Goal: Find contact information: Obtain details needed to contact an individual or organization

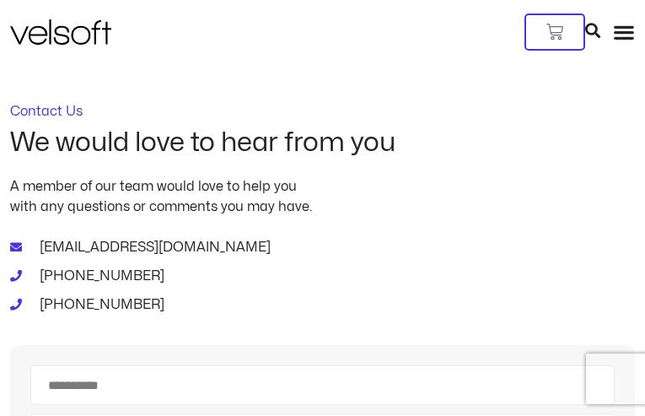
type input "**********"
